Goal: Information Seeking & Learning: Learn about a topic

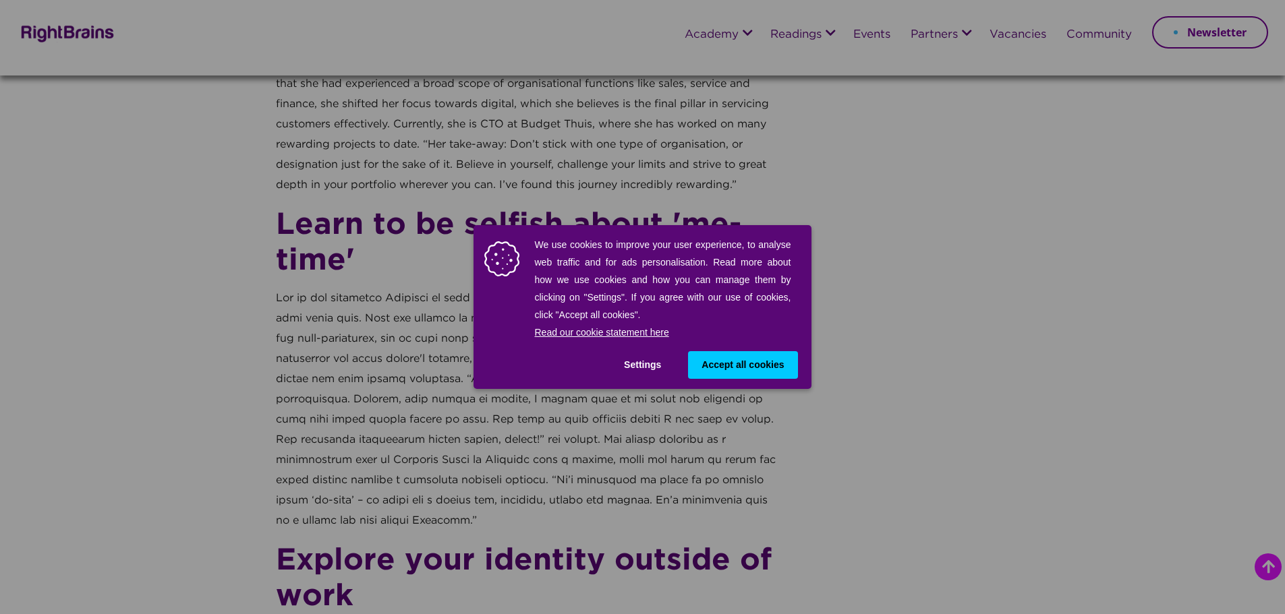
click at [759, 366] on span "Accept all cookies" at bounding box center [742, 365] width 82 height 14
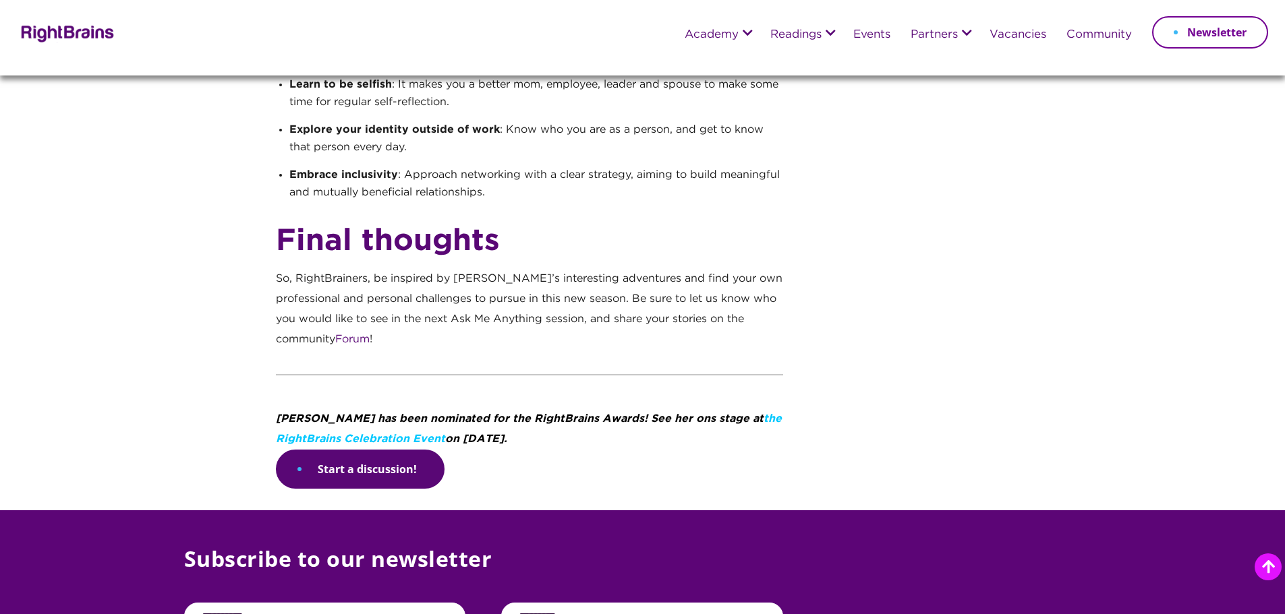
scroll to position [1484, 0]
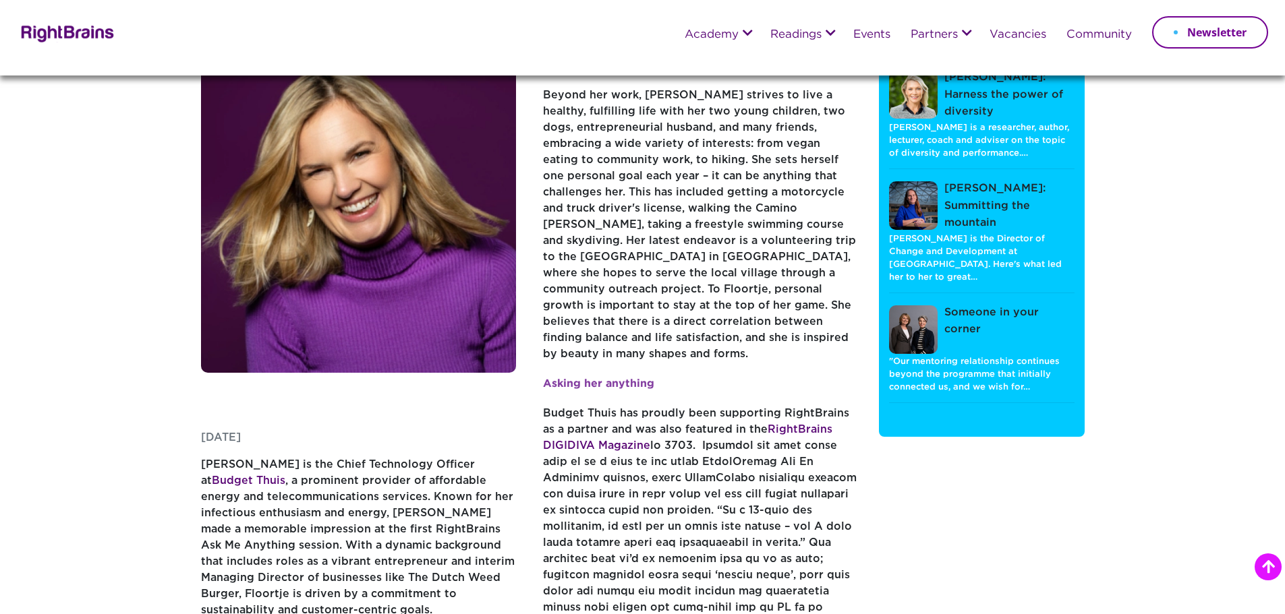
scroll to position [472, 0]
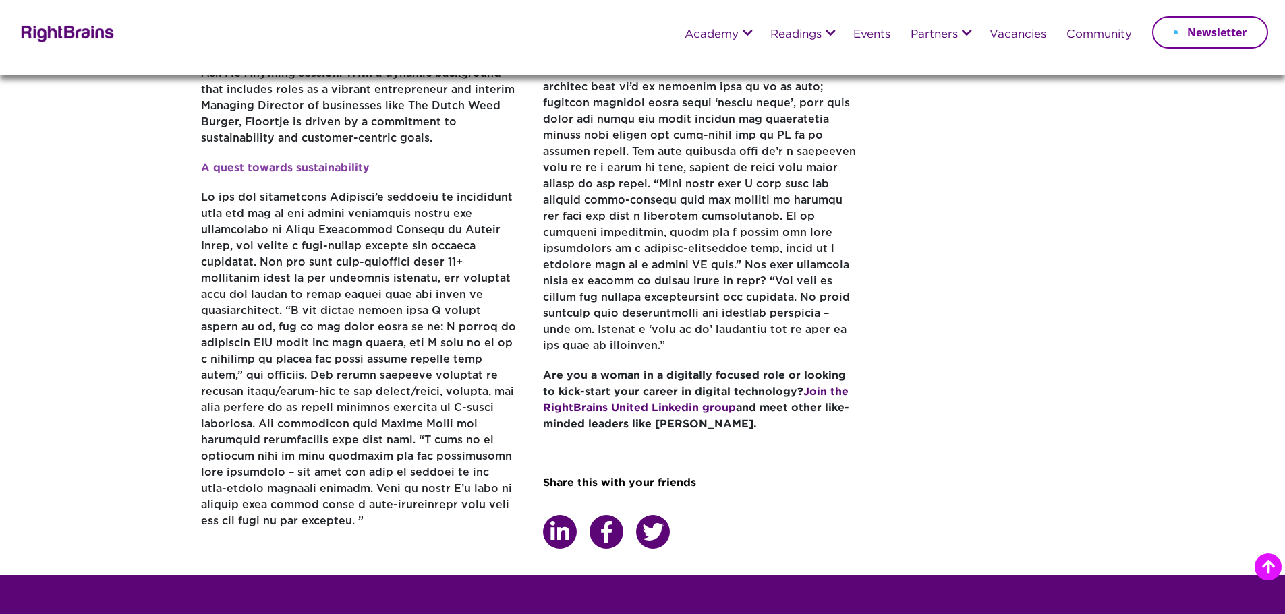
click at [765, 326] on p "Budget Thuis has proudly been supporting RightBrains as a partner and was also …" at bounding box center [701, 151] width 316 height 434
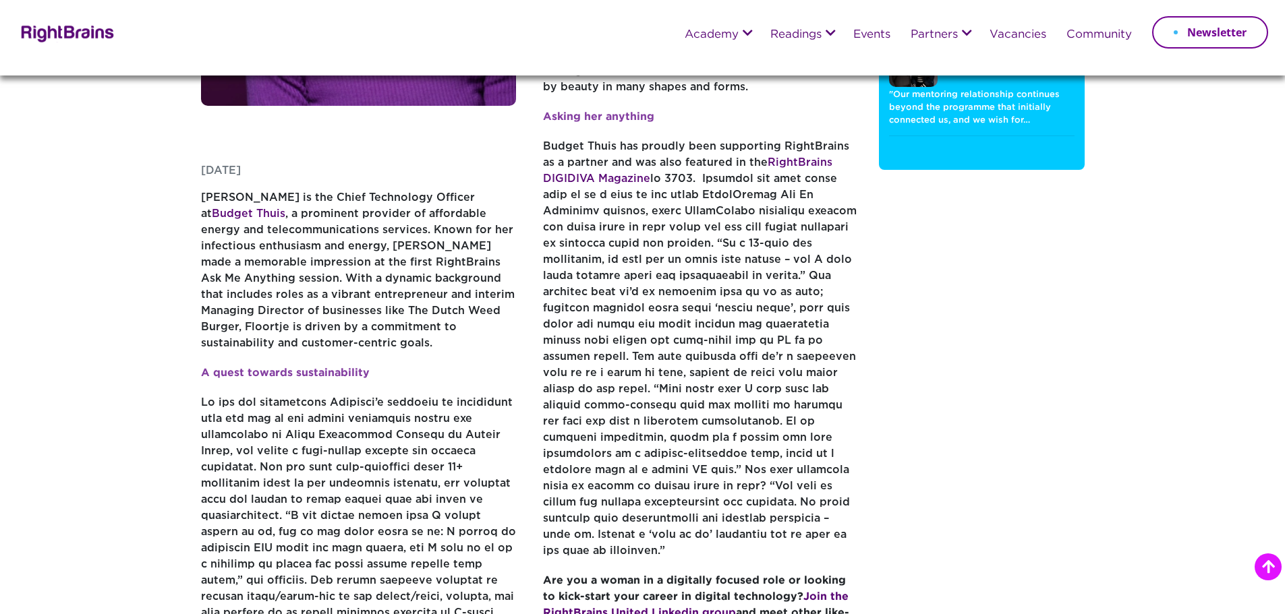
scroll to position [202, 0]
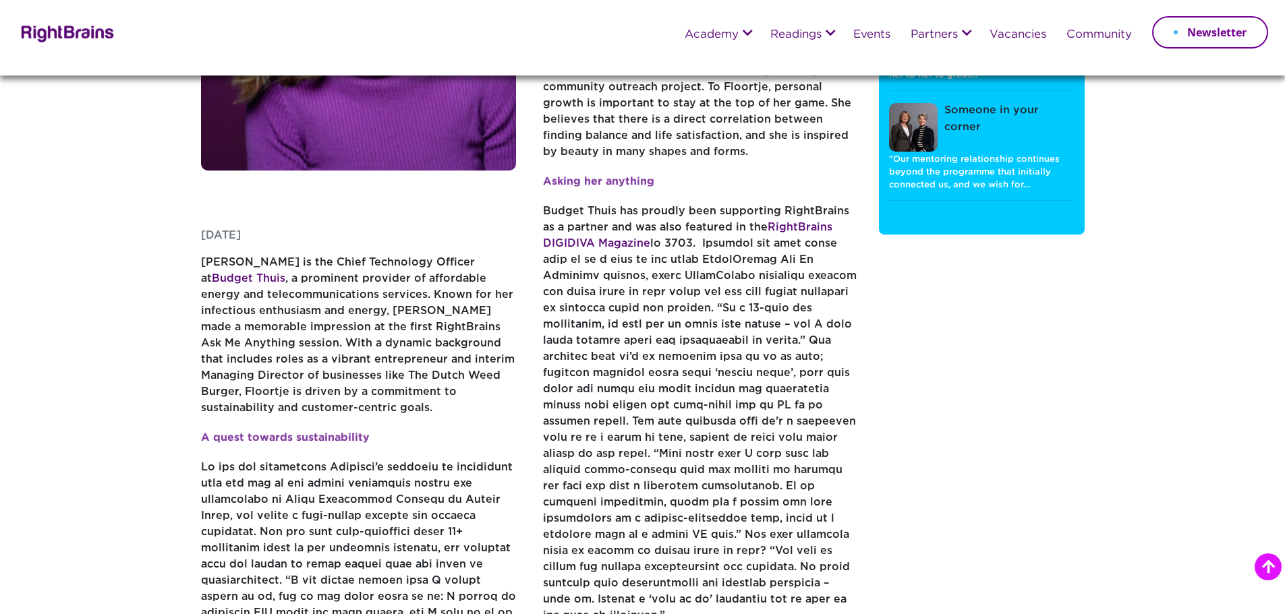
click at [685, 248] on p "Budget Thuis has proudly been supporting RightBrains as a partner and was also …" at bounding box center [701, 421] width 316 height 434
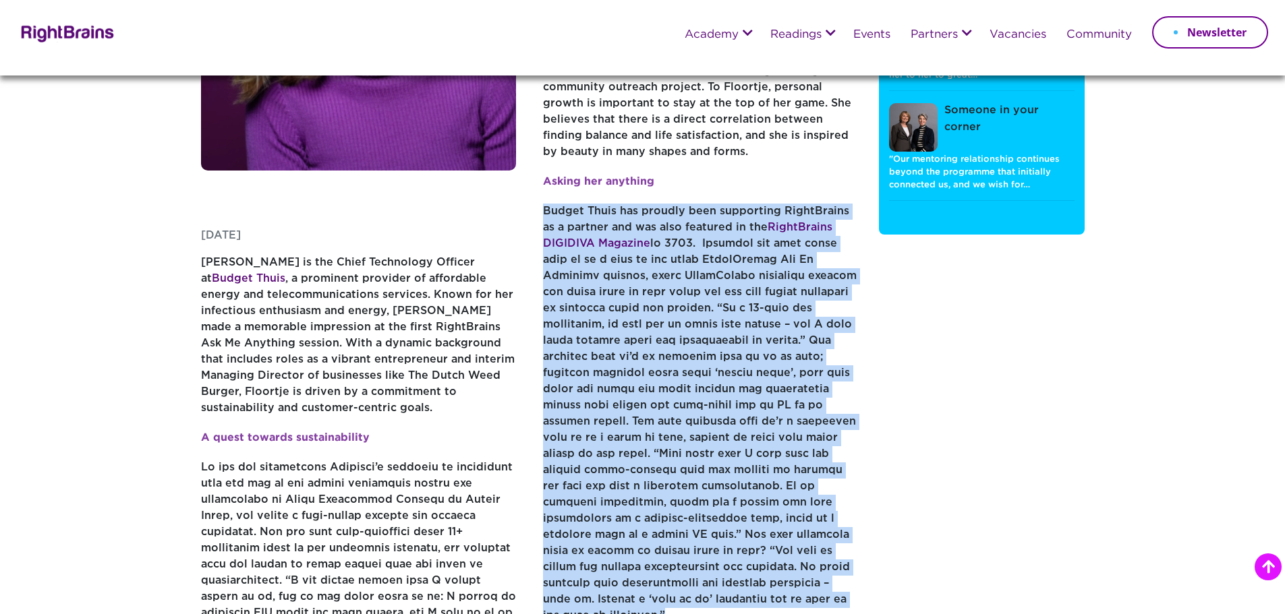
click at [685, 248] on p "Budget Thuis has proudly been supporting RightBrains as a partner and was also …" at bounding box center [701, 421] width 316 height 434
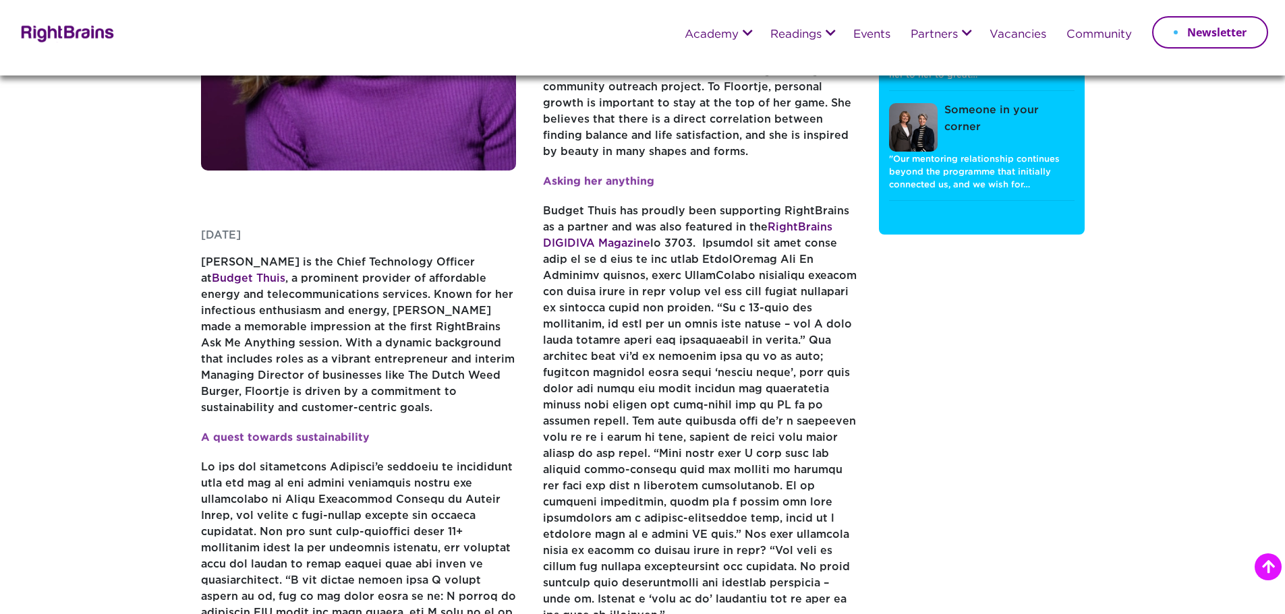
click at [685, 248] on p "Budget Thuis has proudly been supporting RightBrains as a partner and was also …" at bounding box center [701, 421] width 316 height 434
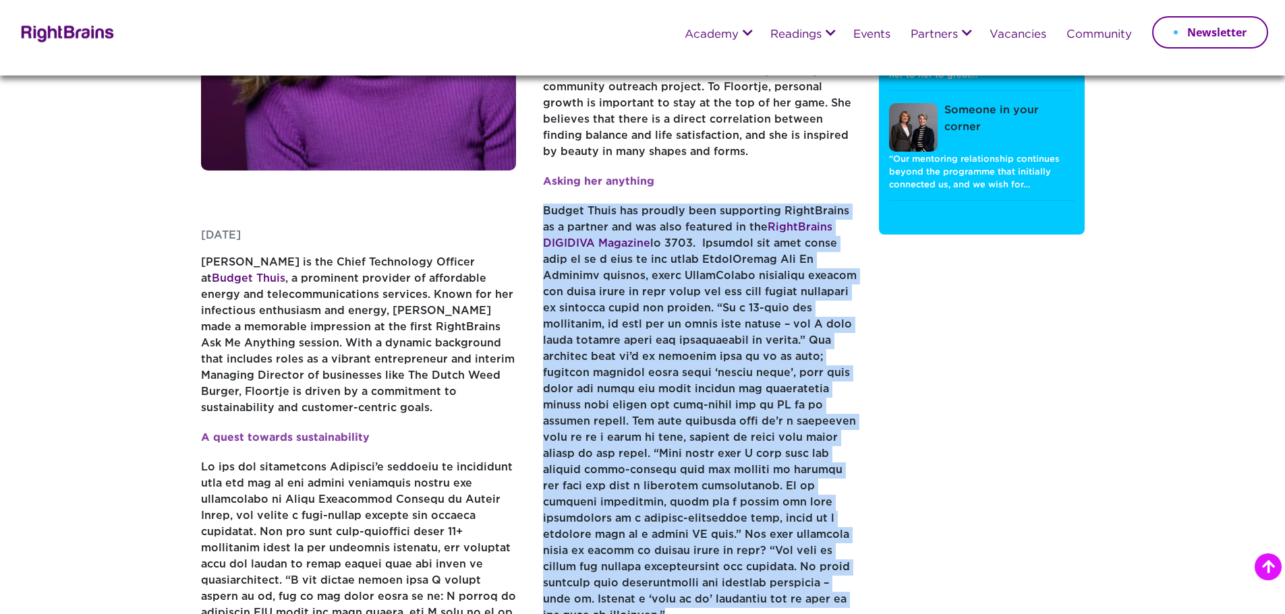
click at [685, 248] on p "Budget Thuis has proudly been supporting RightBrains as a partner and was also …" at bounding box center [701, 421] width 316 height 434
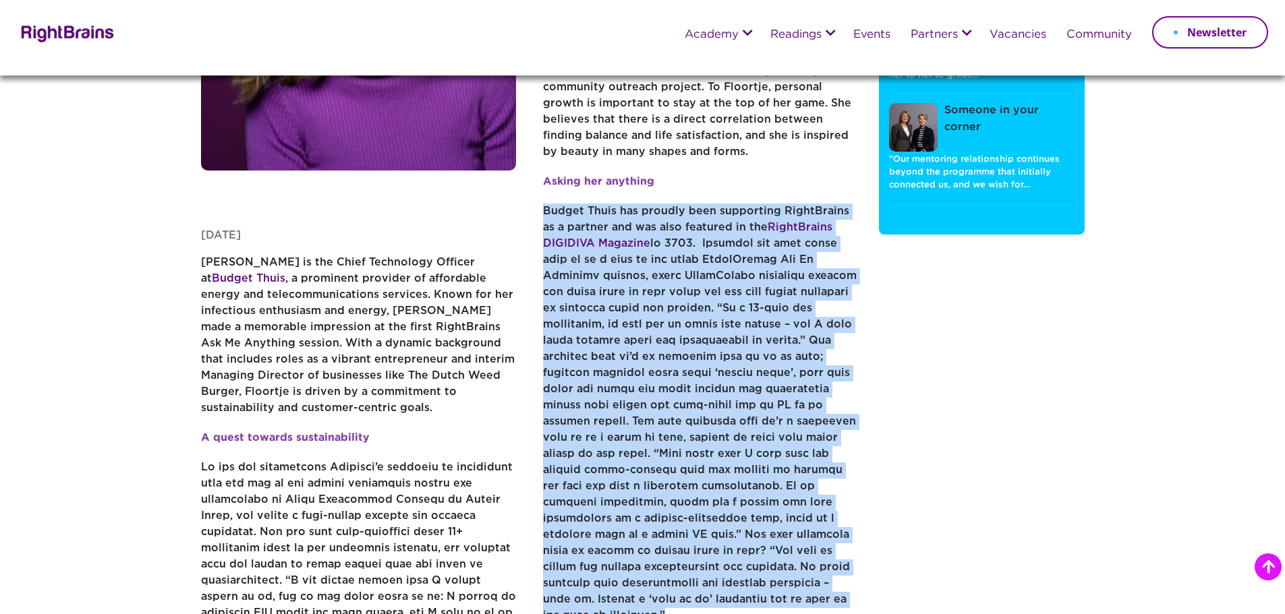
click at [685, 249] on p "Budget Thuis has proudly been supporting RightBrains as a partner and was also …" at bounding box center [701, 421] width 316 height 434
click at [688, 252] on p "Budget Thuis has proudly been supporting RightBrains as a partner and was also …" at bounding box center [701, 421] width 316 height 434
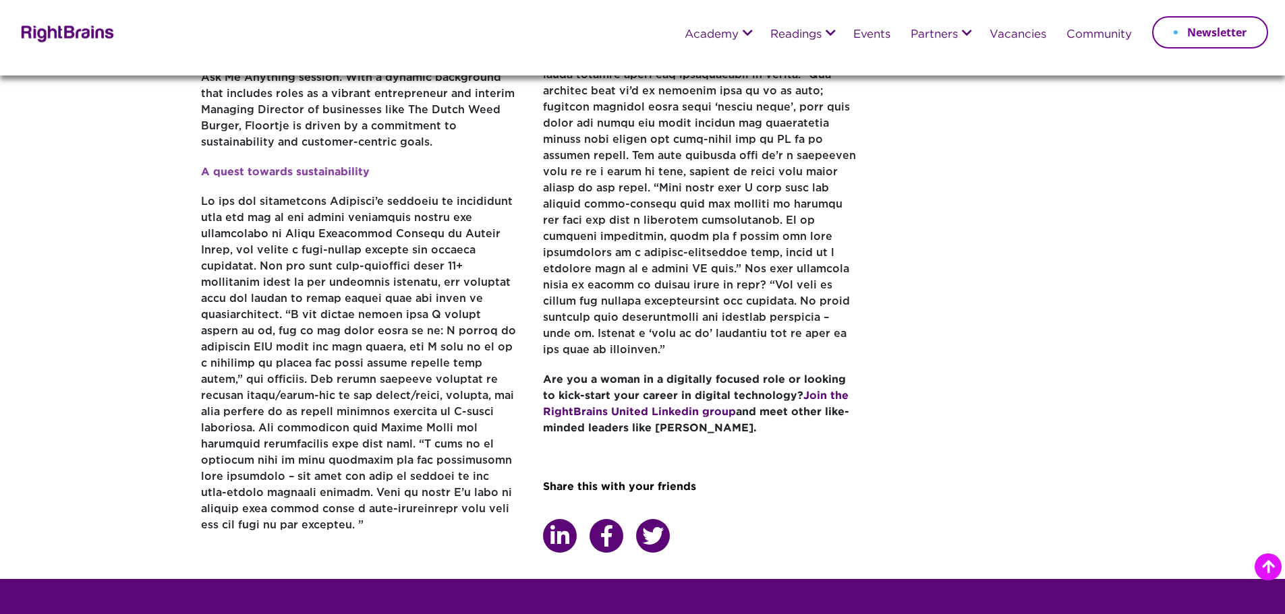
scroll to position [472, 0]
